Goal: Task Accomplishment & Management: Use online tool/utility

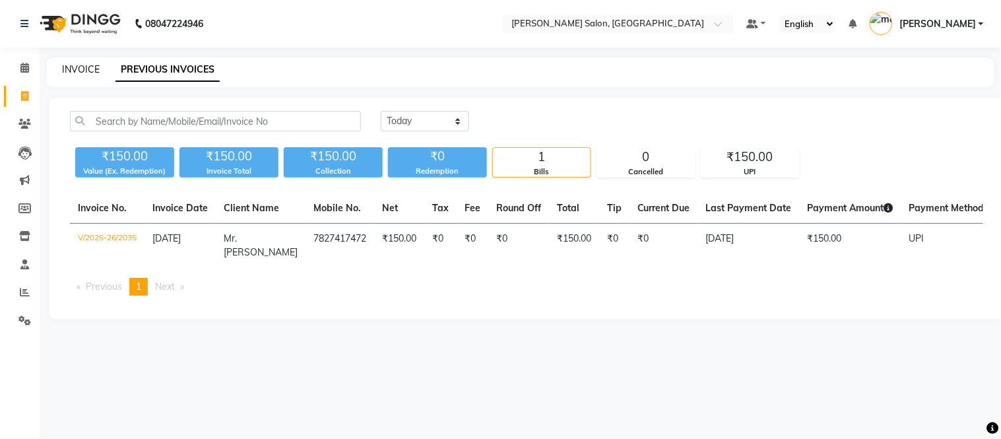
click at [71, 69] on link "INVOICE" at bounding box center [81, 69] width 38 height 12
select select "service"
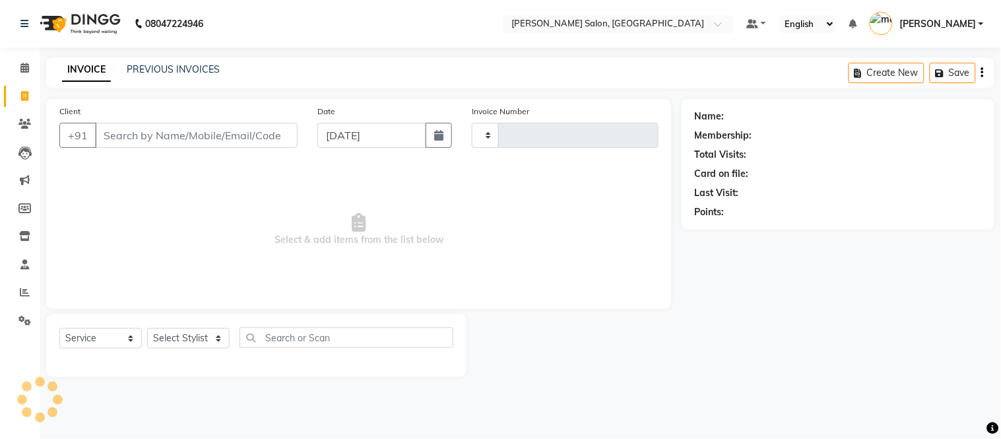
type input "2036"
select select "6469"
click at [29, 294] on span at bounding box center [24, 292] width 23 height 15
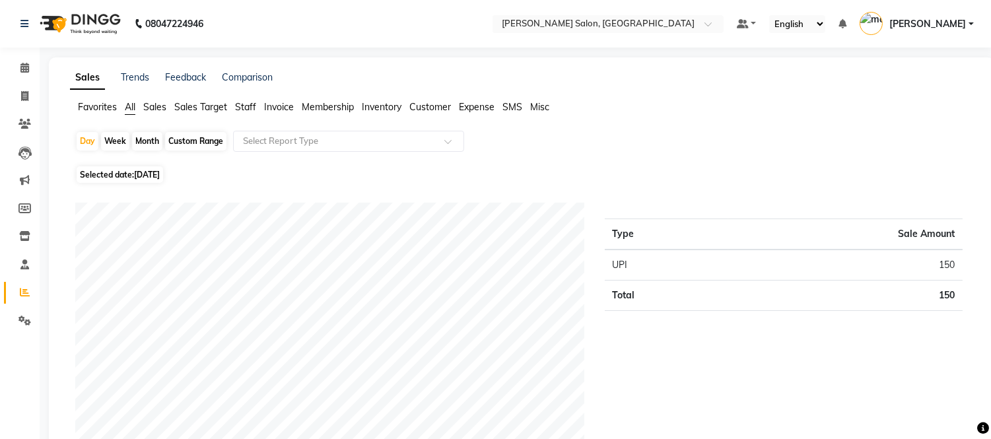
click at [246, 108] on span "Staff" at bounding box center [245, 107] width 21 height 12
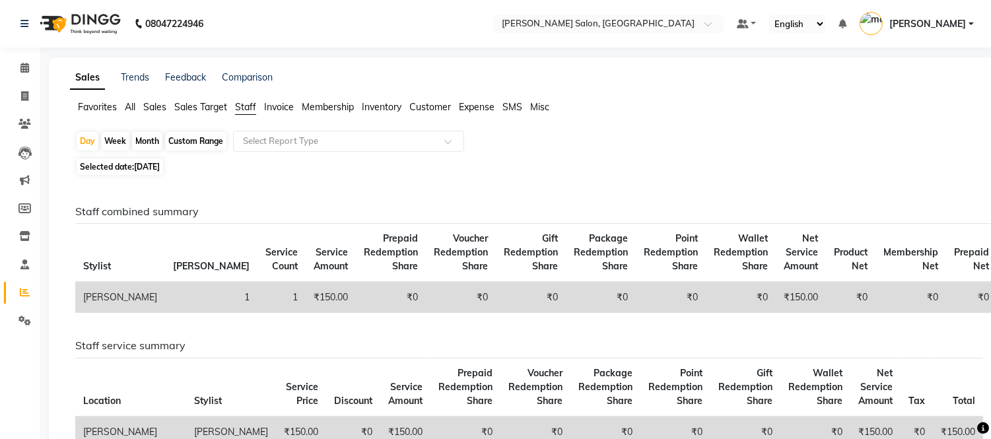
click at [154, 103] on span "Sales" at bounding box center [154, 107] width 23 height 12
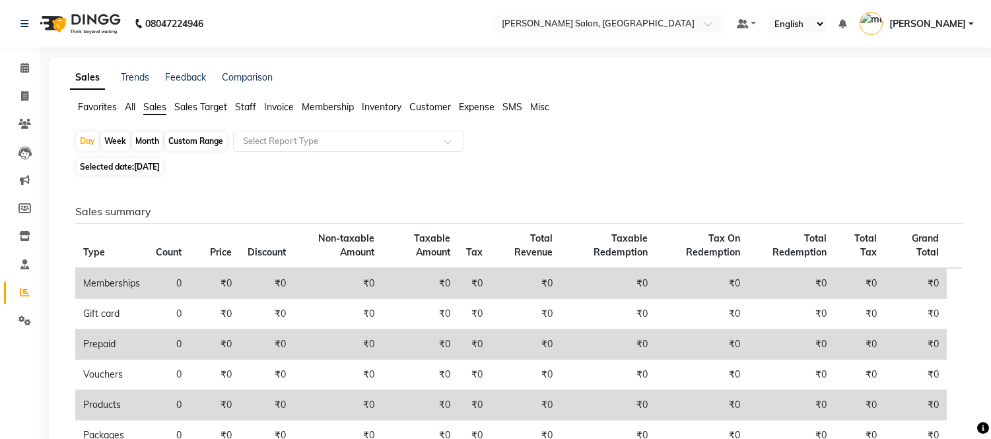
click at [147, 141] on div "Month" at bounding box center [147, 141] width 30 height 18
select select "9"
select select "2025"
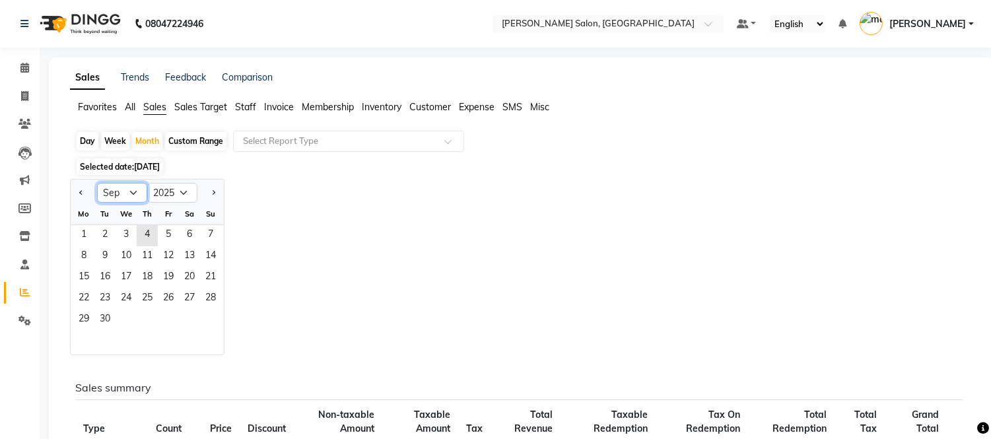
click at [132, 198] on select "Jan Feb Mar Apr May Jun [DATE] Aug Sep Oct Nov Dec" at bounding box center [122, 193] width 50 height 20
select select "8"
click at [97, 183] on select "Jan Feb Mar Apr May Jun [DATE] Aug Sep Oct Nov Dec" at bounding box center [122, 193] width 50 height 20
click at [174, 232] on span "1" at bounding box center [168, 235] width 21 height 21
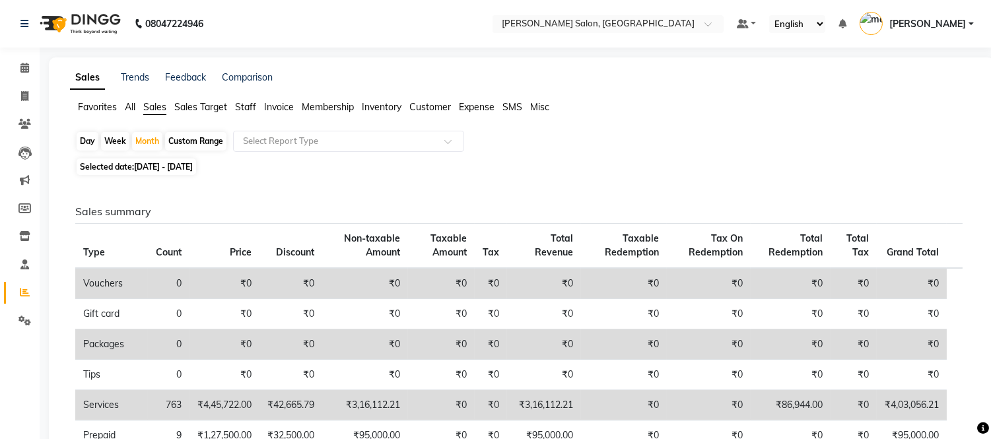
click at [246, 102] on span "Staff" at bounding box center [245, 107] width 21 height 12
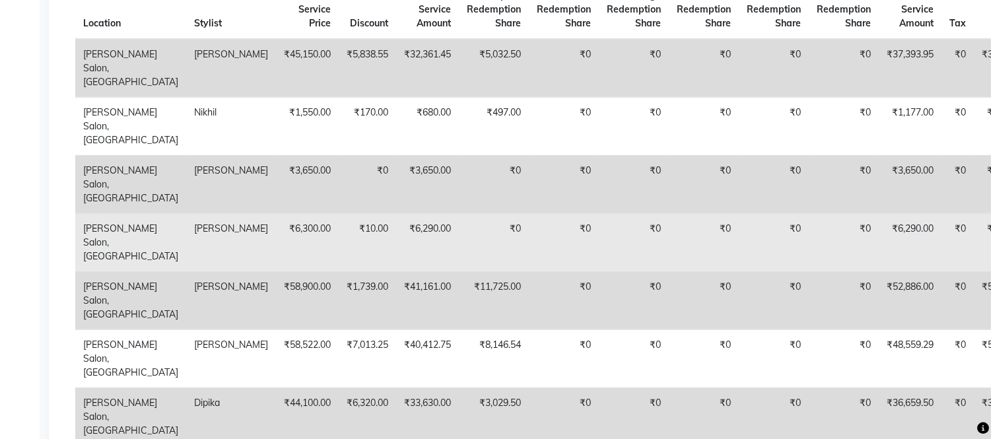
scroll to position [768, 0]
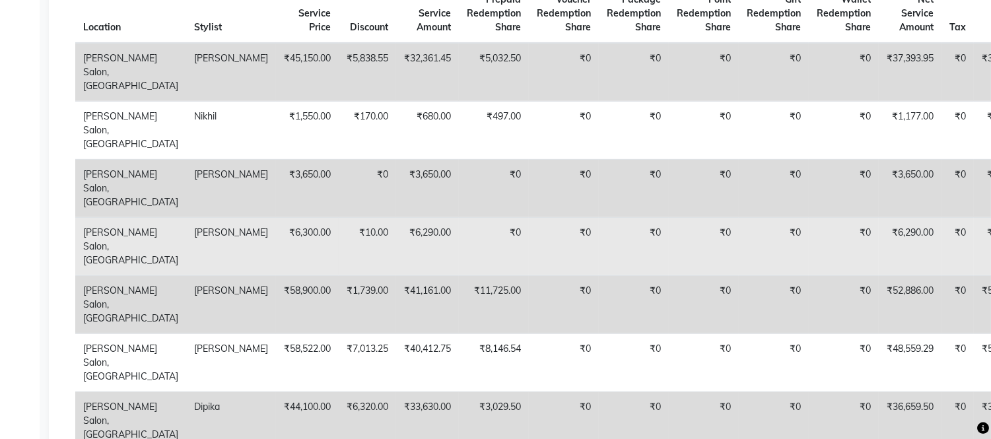
click at [276, 102] on td "₹45,150.00" at bounding box center [307, 72] width 63 height 59
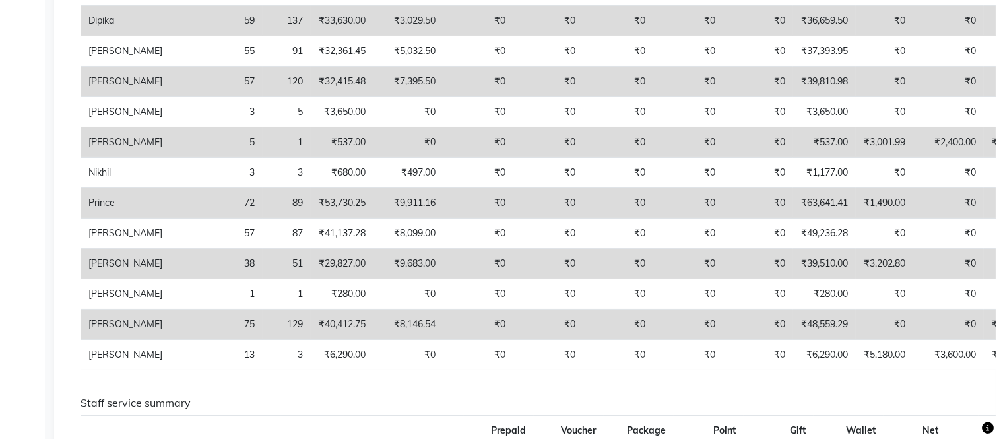
scroll to position [0, 0]
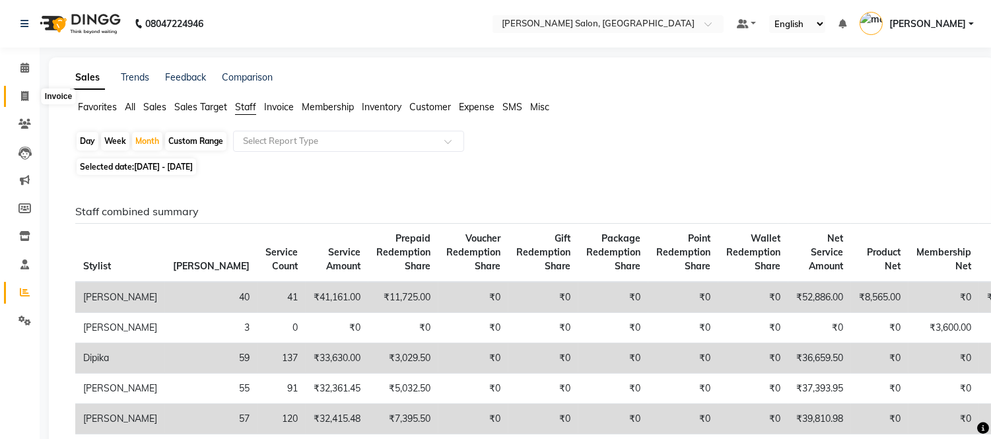
click at [21, 96] on icon at bounding box center [24, 96] width 7 height 10
select select "service"
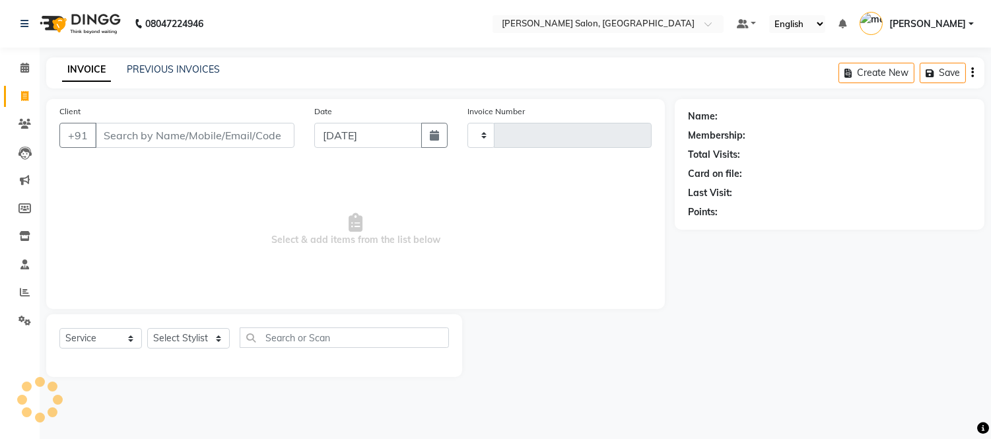
type input "2036"
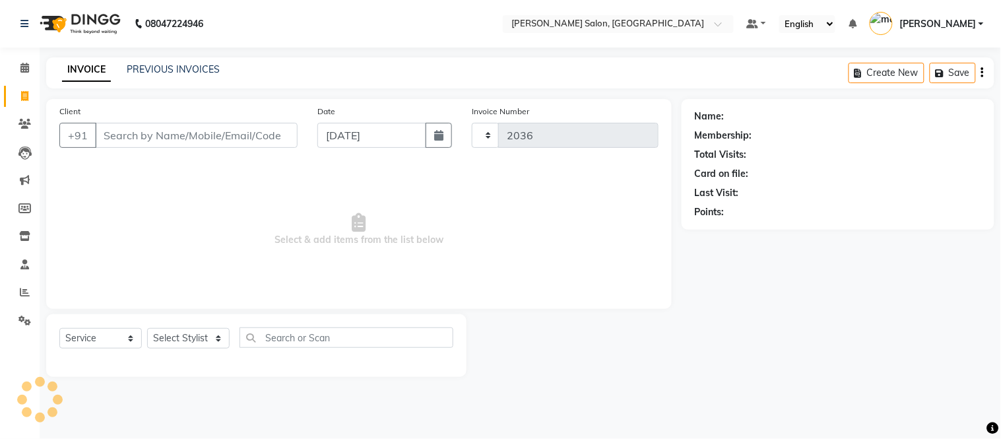
select select "6469"
click at [22, 96] on icon at bounding box center [24, 96] width 7 height 10
select select "service"
type input "2036"
select select "6469"
